Goal: Browse casually

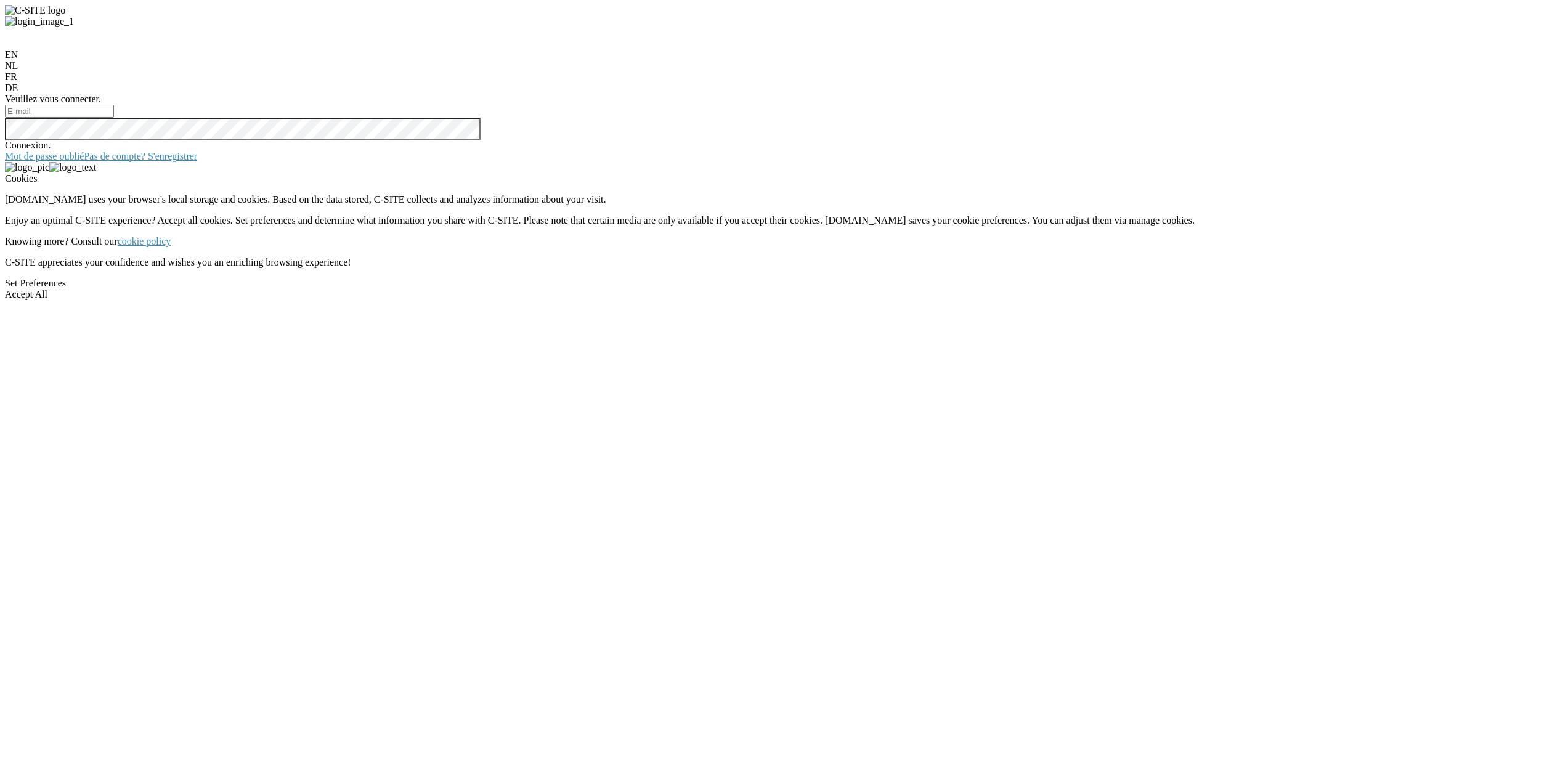
type input "[EMAIL_ADDRESS][DOMAIN_NAME]"
click at [853, 300] on div "Accept All" at bounding box center [784, 294] width 1558 height 11
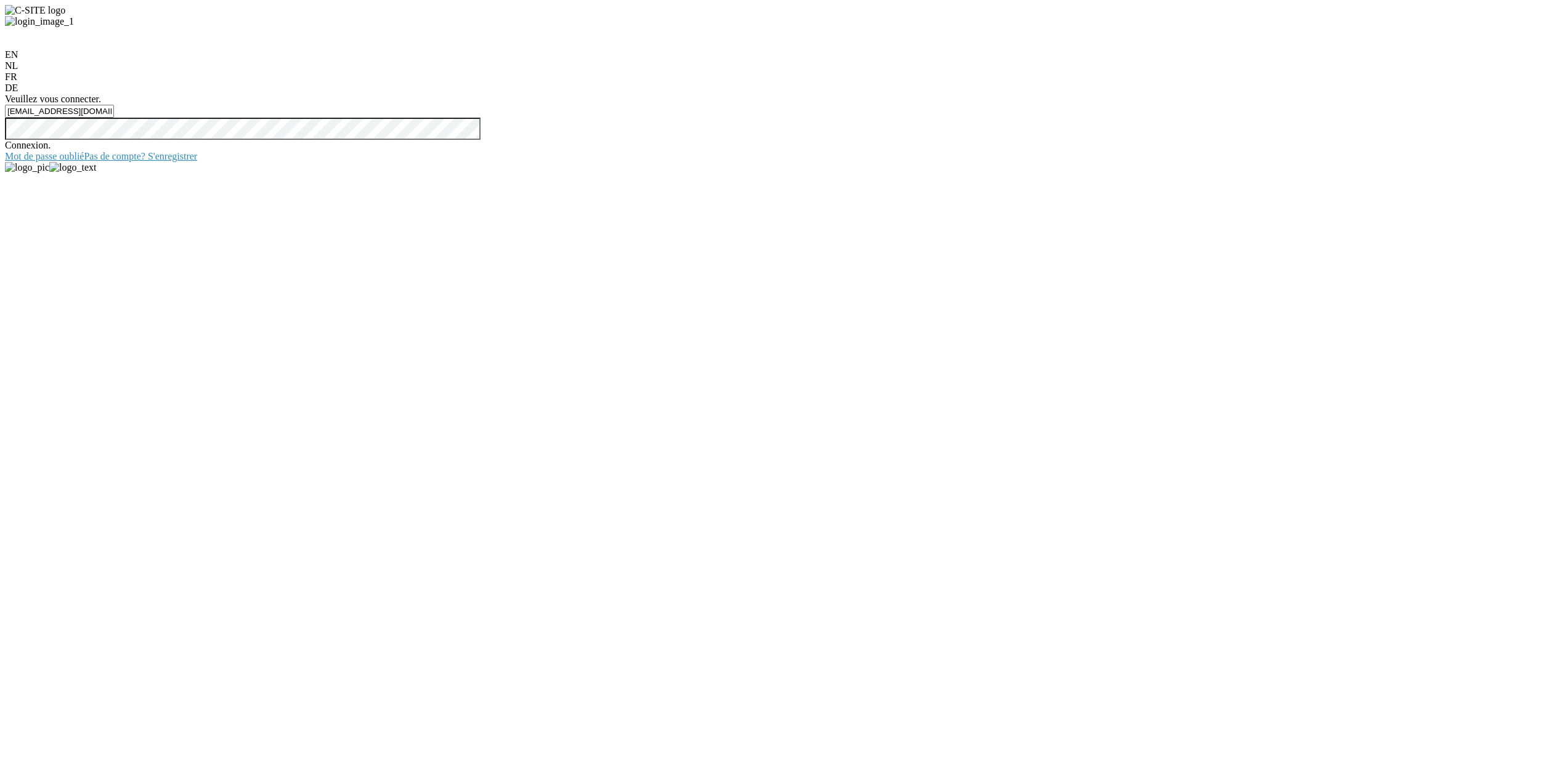
click at [274, 151] on div "Connexion." at bounding box center [784, 145] width 1558 height 11
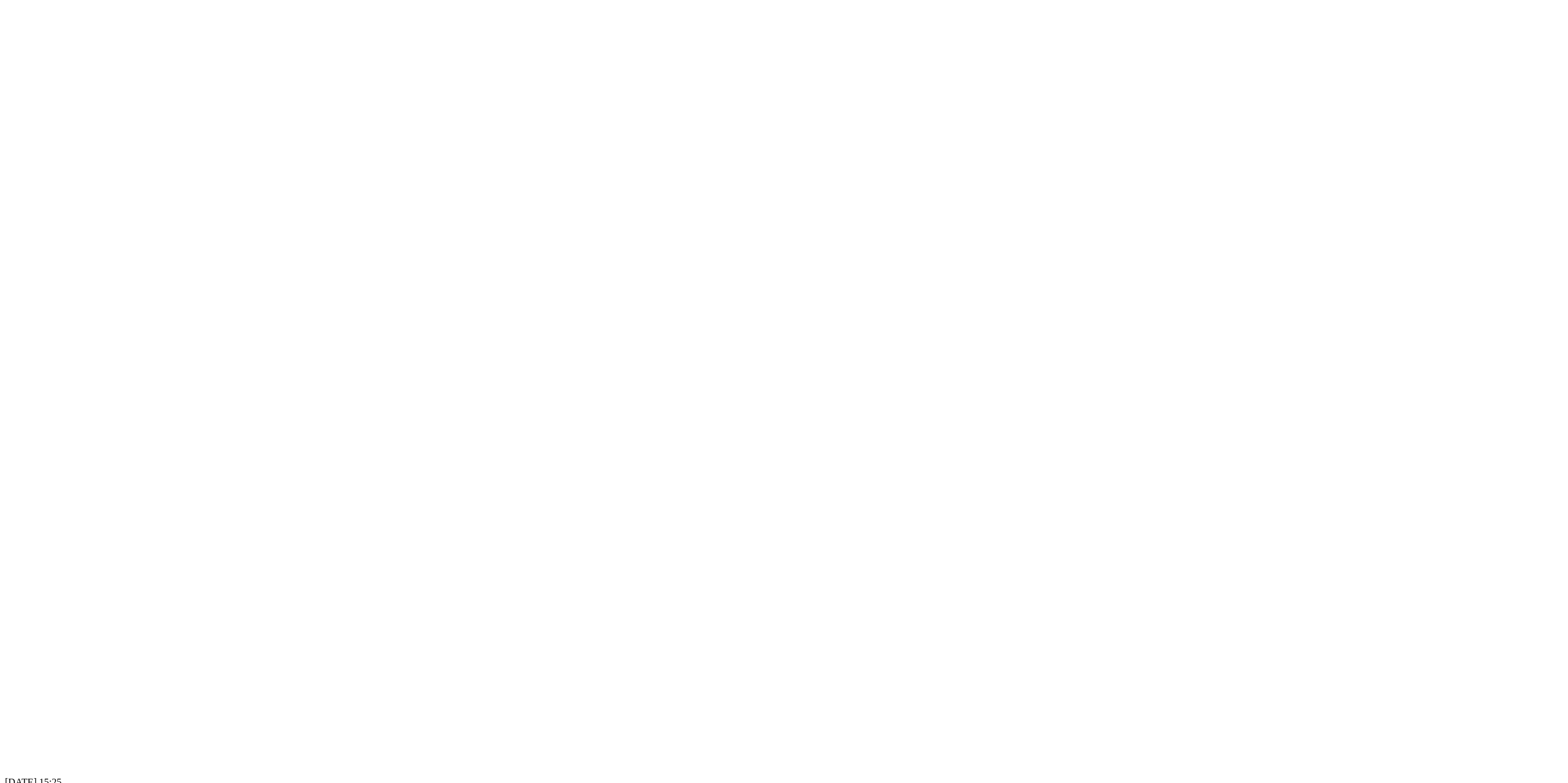
scroll to position [678, 0]
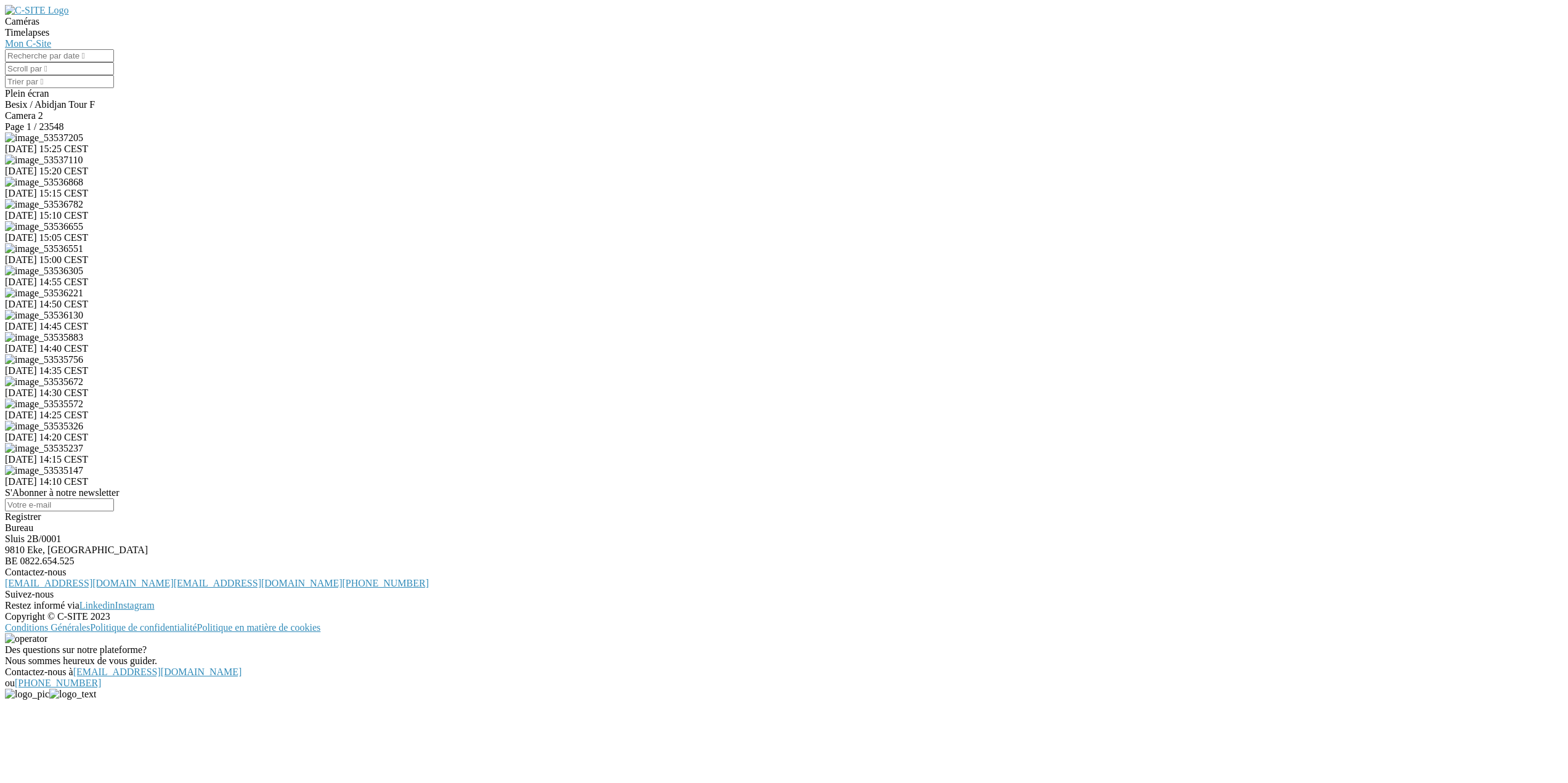
click at [83, 143] on img at bounding box center [43, 138] width 78 height 11
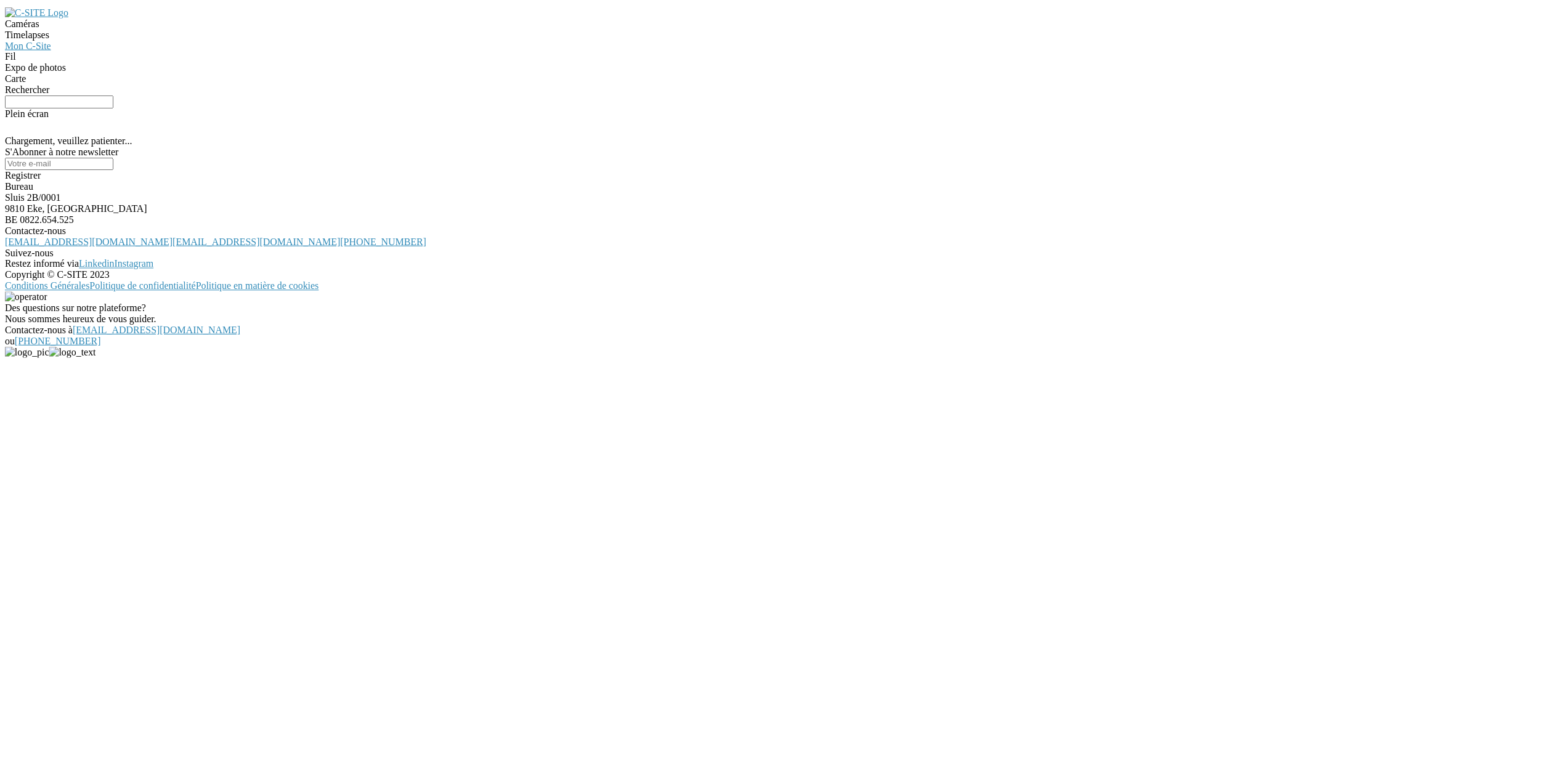
scroll to position [143, 0]
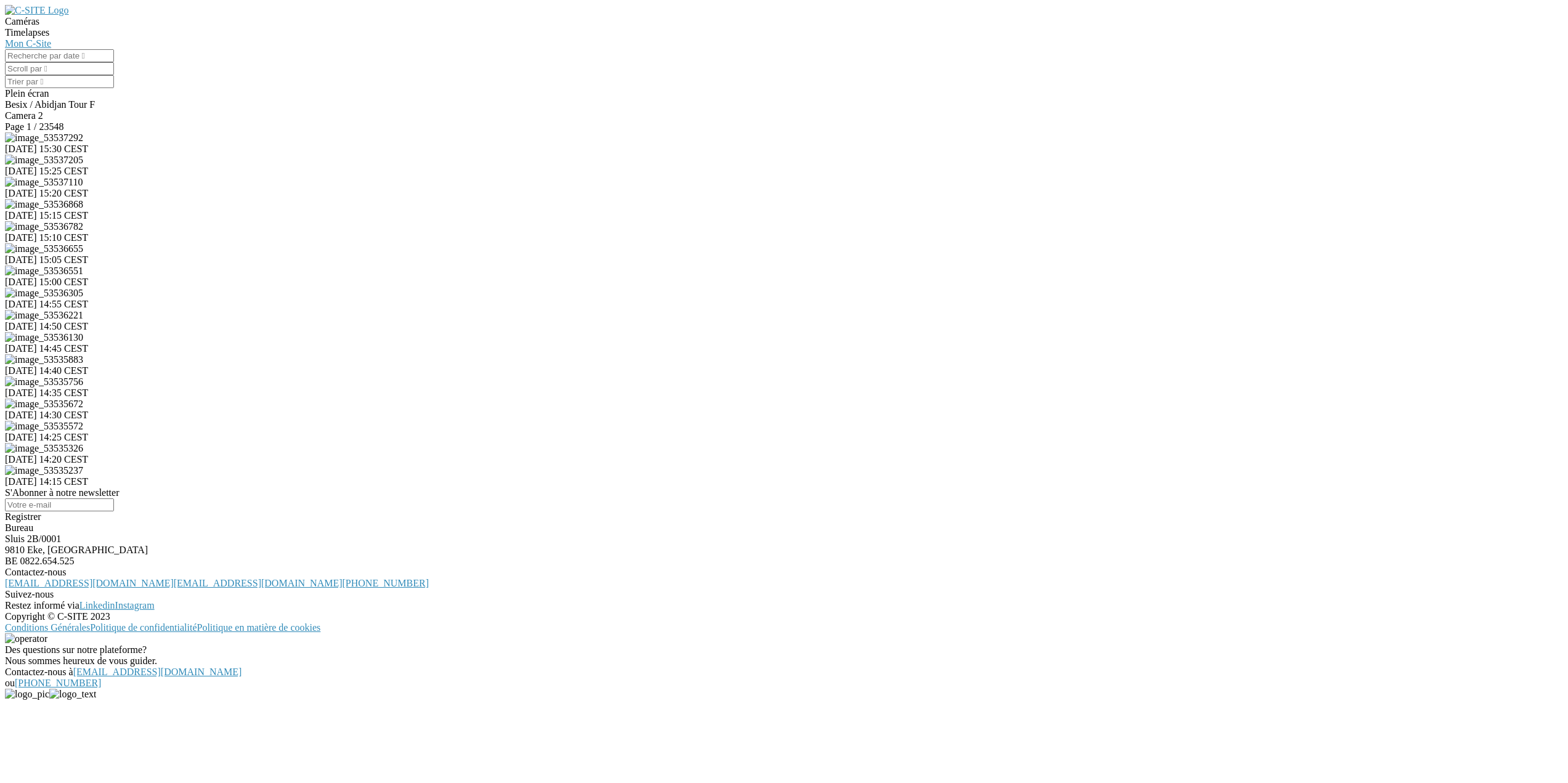
click at [83, 143] on img at bounding box center [43, 138] width 78 height 11
